Goal: Find specific page/section: Find specific page/section

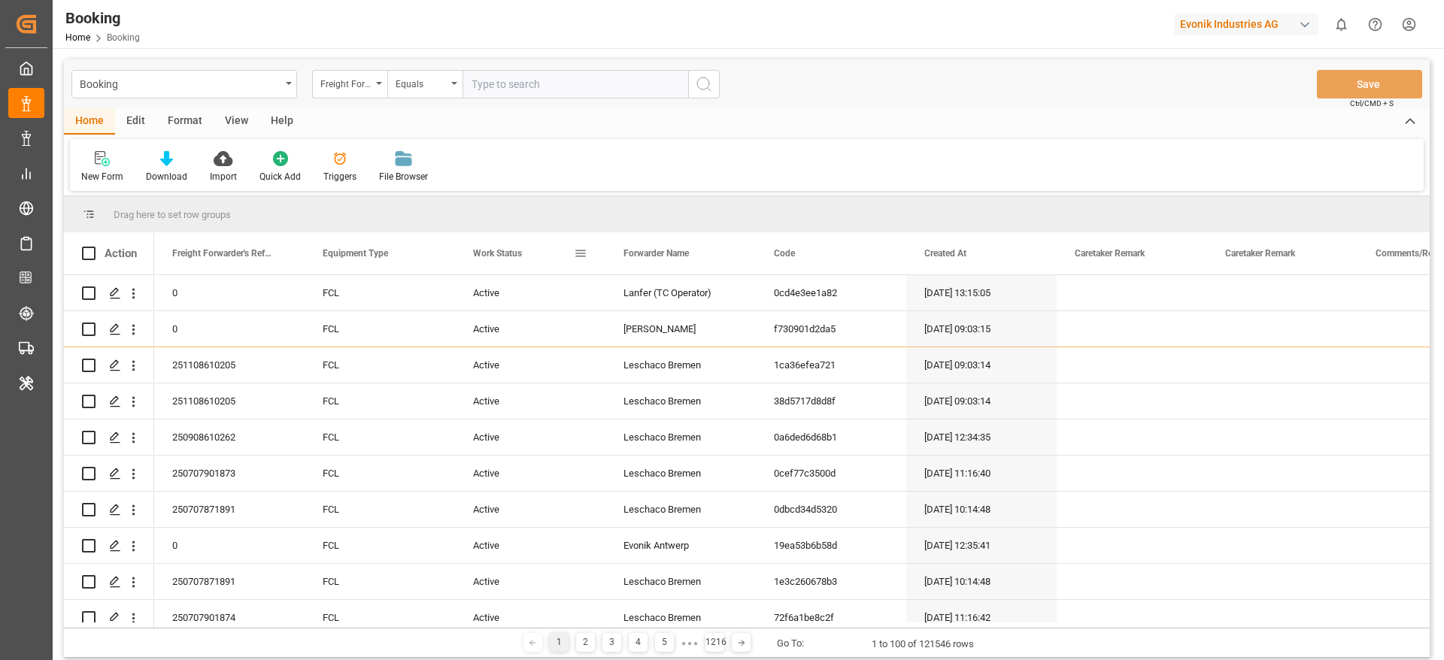
scroll to position [2, 0]
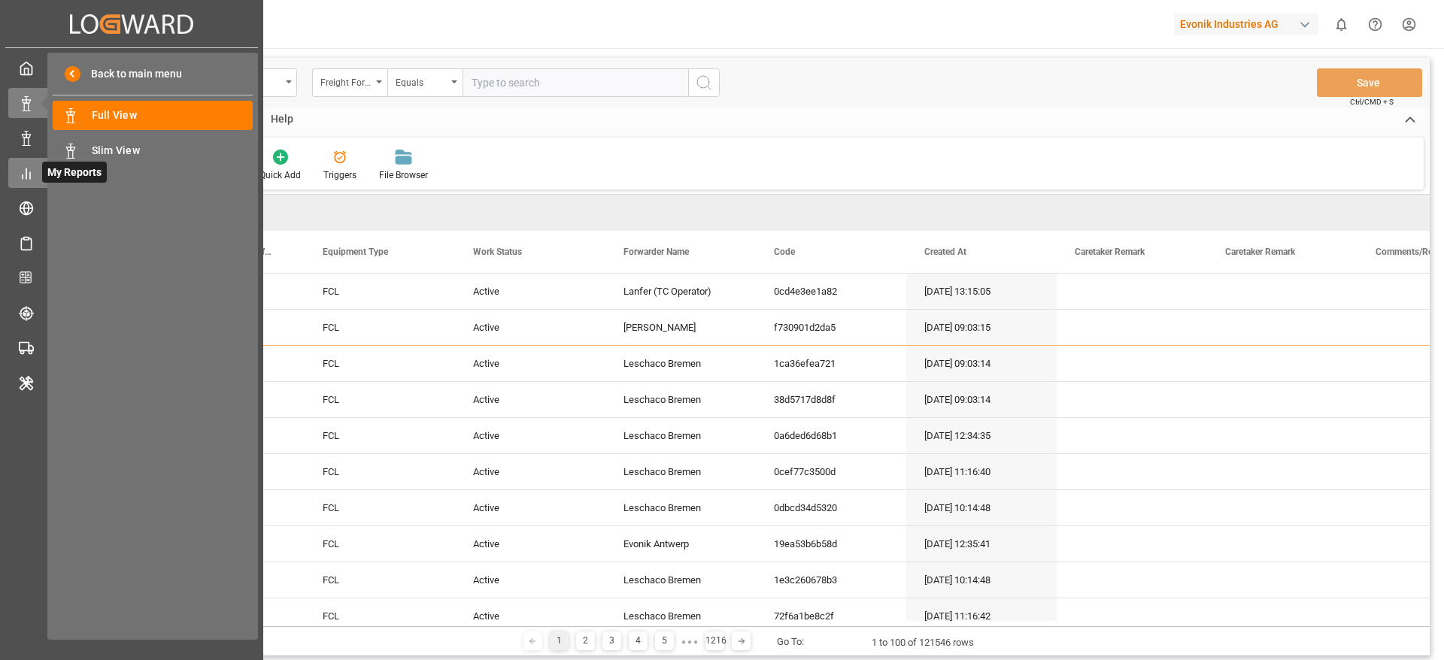
click at [35, 170] on div "My Reports My Reports" at bounding box center [131, 172] width 247 height 29
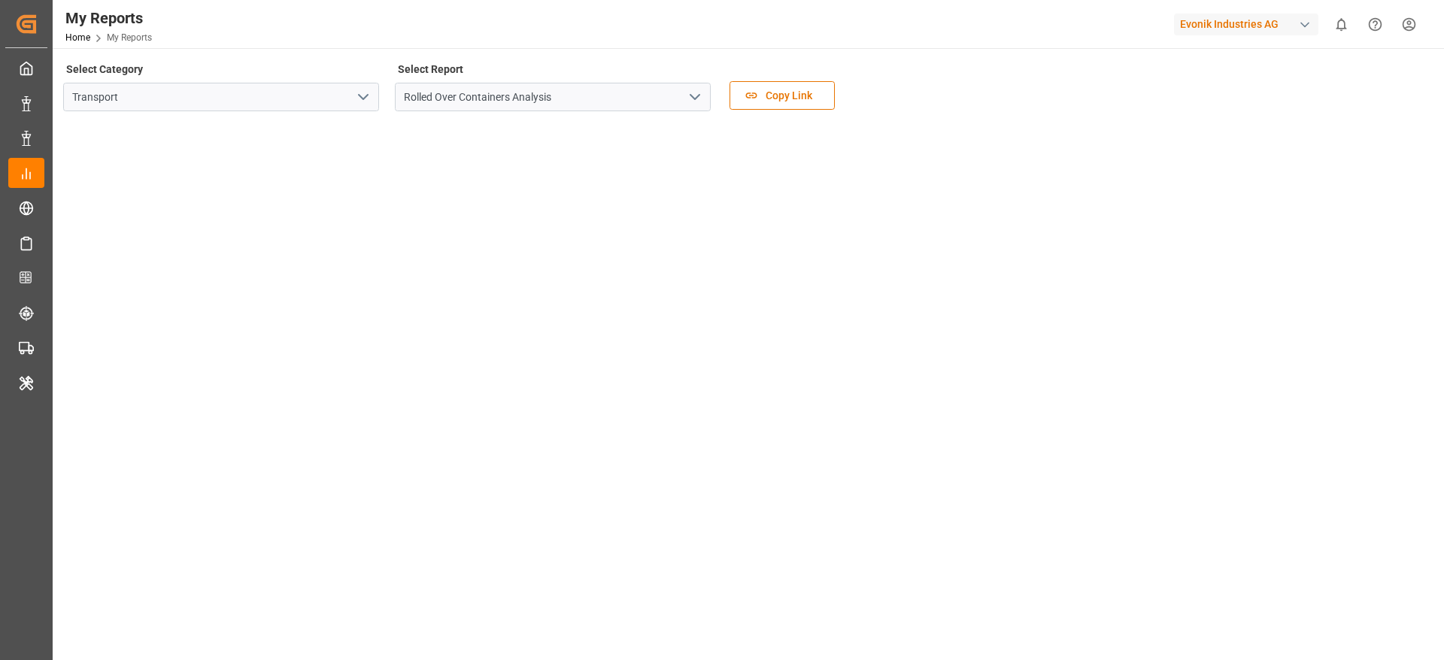
click at [366, 97] on polyline "open menu" at bounding box center [363, 97] width 9 height 5
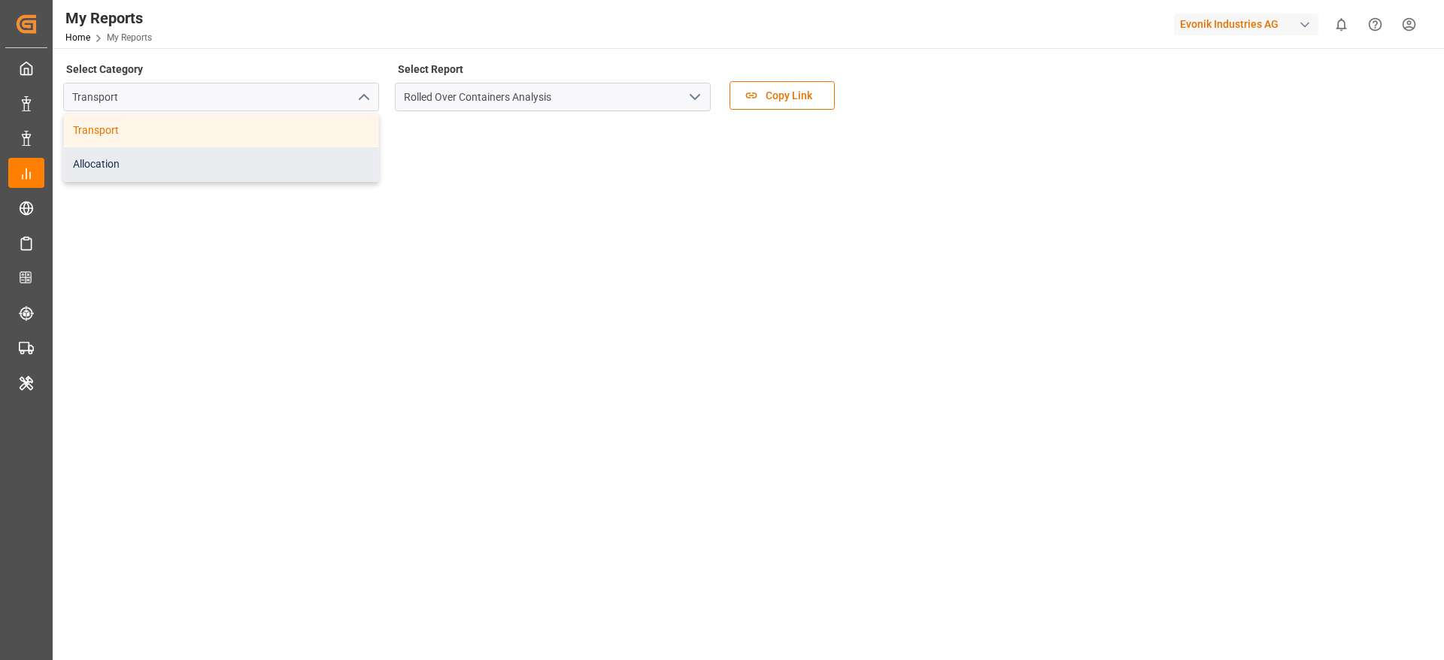
click at [265, 167] on div "Allocation" at bounding box center [221, 164] width 314 height 34
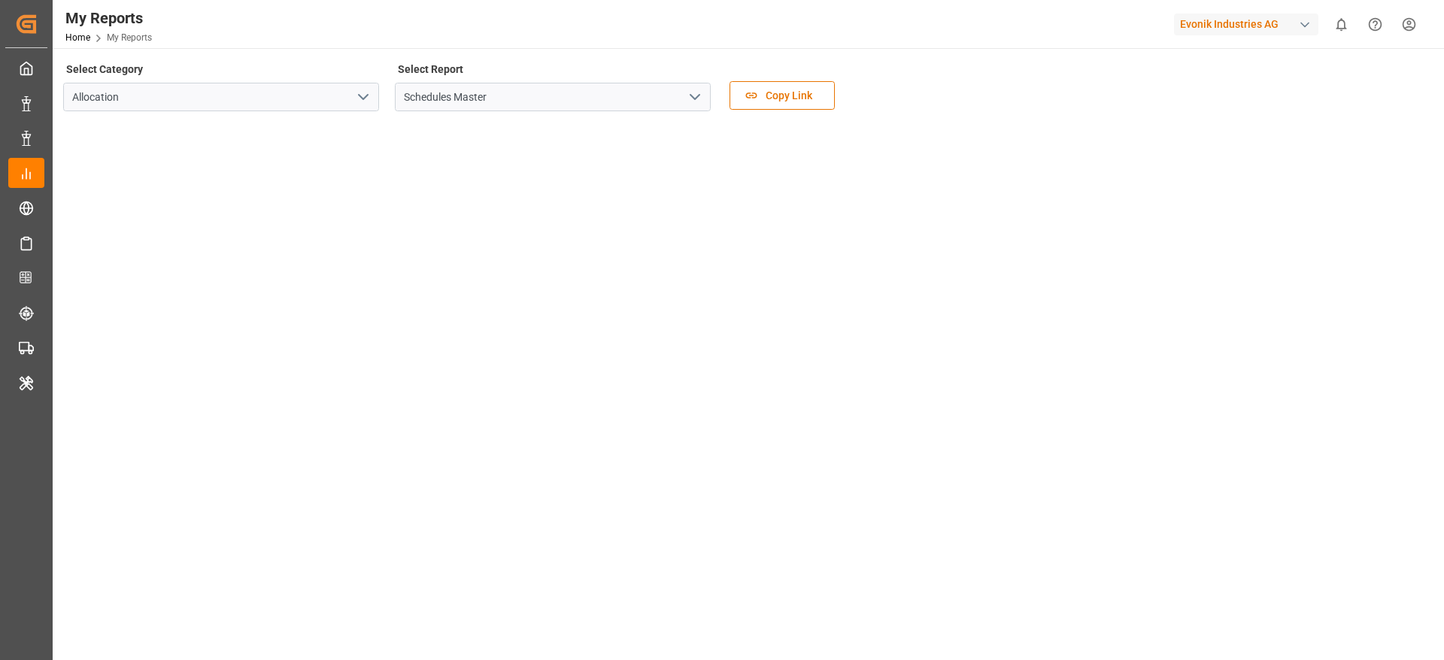
click at [701, 86] on button "open menu" at bounding box center [694, 97] width 23 height 23
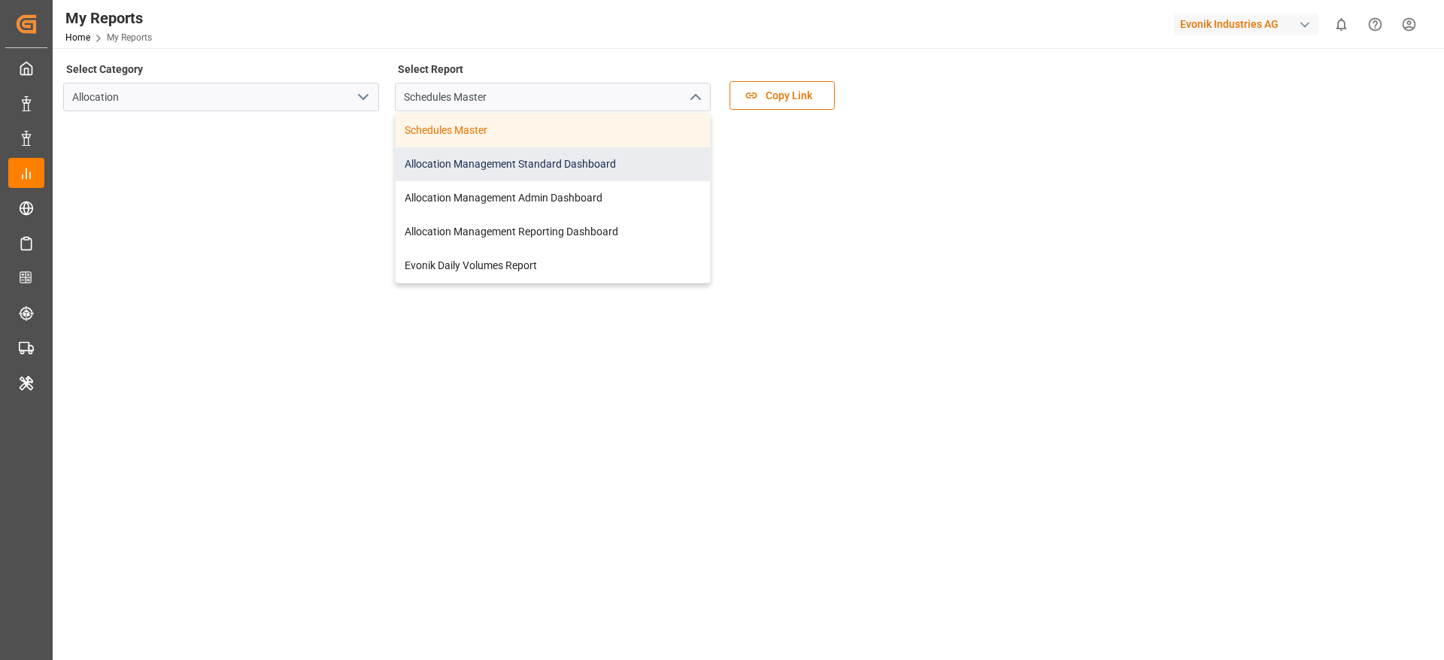
click at [538, 174] on div "Allocation Management Standard Dashboard" at bounding box center [553, 164] width 314 height 34
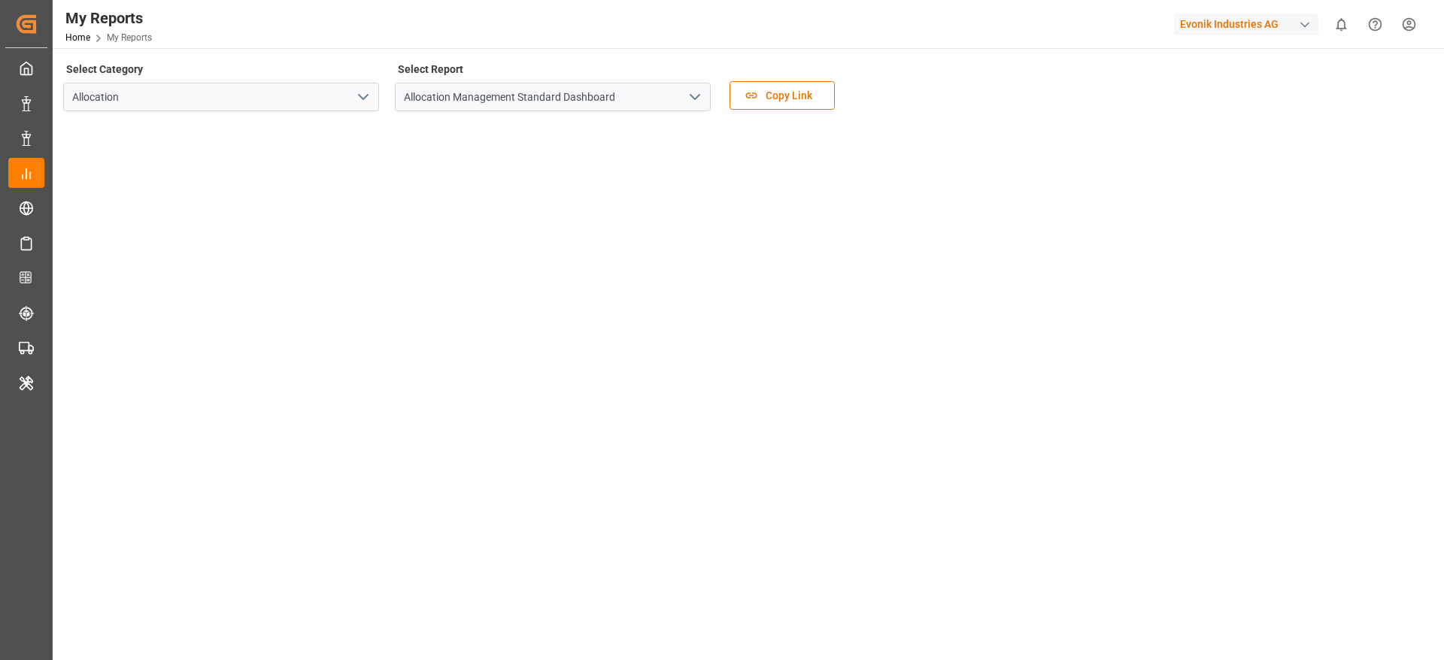
click at [1265, 23] on div "Evonik Industries AG" at bounding box center [1246, 25] width 144 height 22
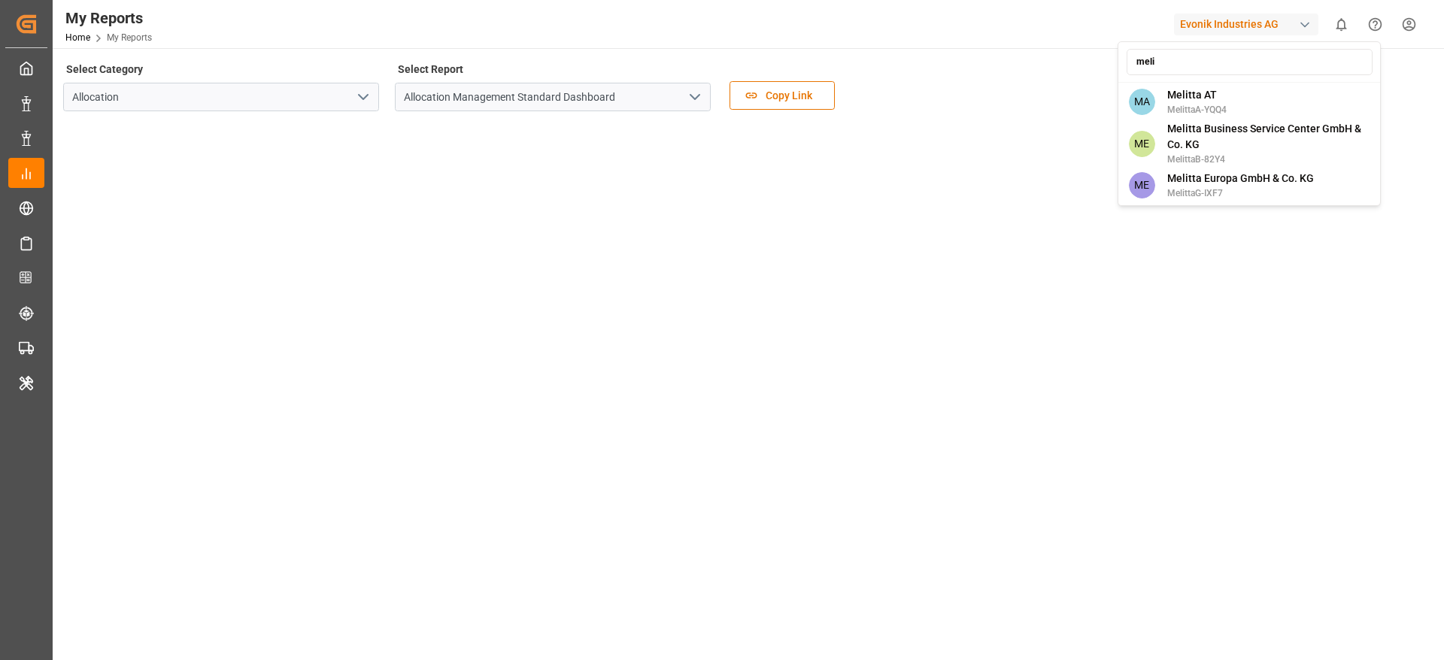
type input "melit"
